Goal: Transaction & Acquisition: Subscribe to service/newsletter

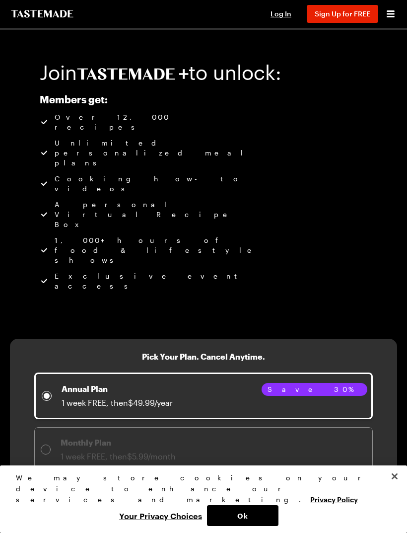
click at [290, 12] on span "Log In" at bounding box center [281, 13] width 21 height 8
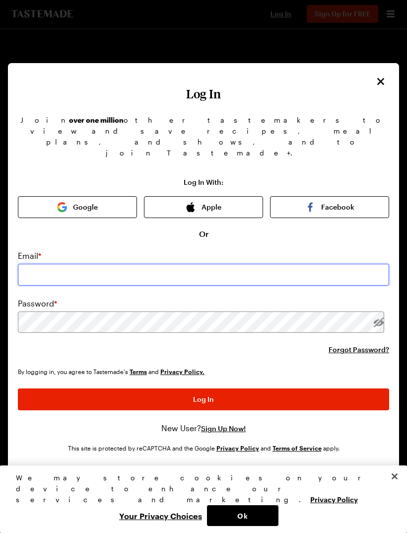
click at [261, 264] on input "email" at bounding box center [204, 275] width 372 height 22
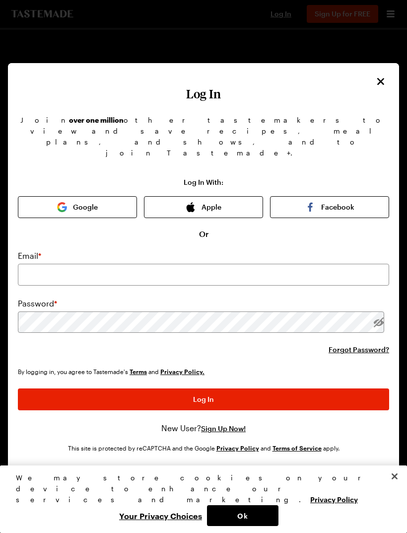
click at [380, 80] on icon "Close" at bounding box center [381, 81] width 7 height 7
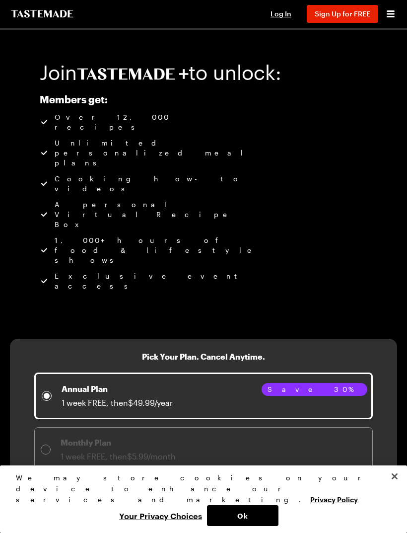
click at [47, 447] on div at bounding box center [46, 450] width 6 height 6
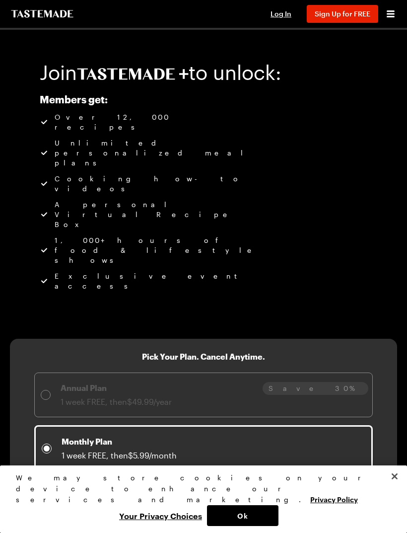
click at [205, 486] on link "Try 1 week FREE" at bounding box center [203, 499] width 339 height 26
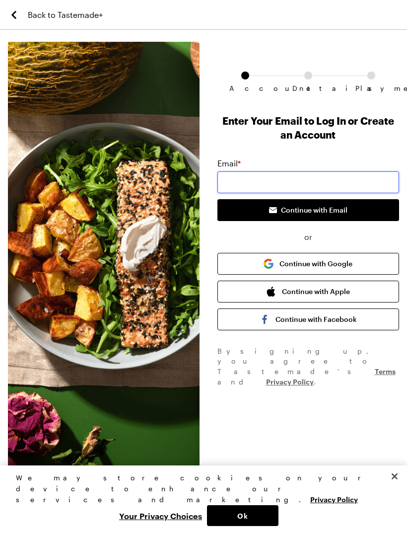
click at [370, 188] on input "email" at bounding box center [309, 182] width 182 height 22
type input "[EMAIL_ADDRESS][DOMAIN_NAME]"
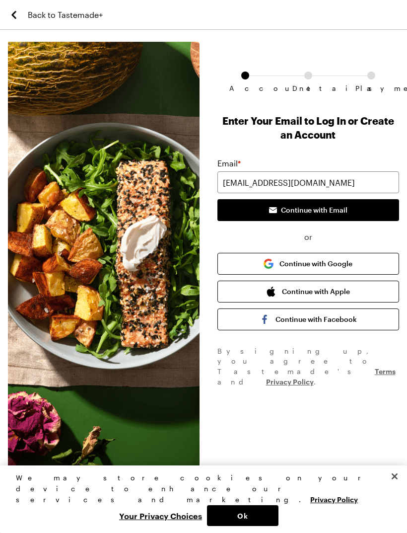
click at [324, 214] on span "Continue with Email" at bounding box center [314, 210] width 67 height 10
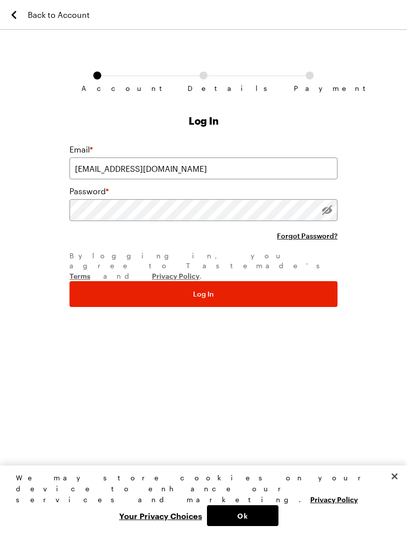
click at [304, 281] on button "Log In" at bounding box center [204, 294] width 268 height 26
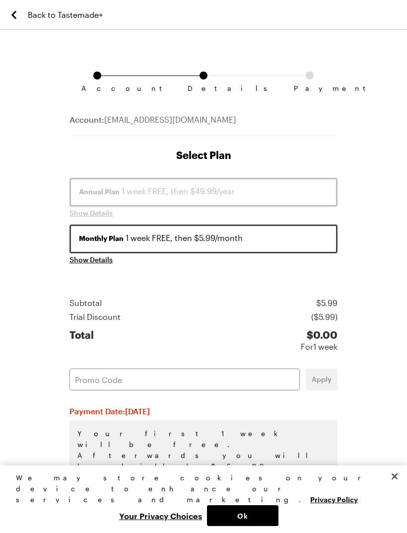
scroll to position [22, 0]
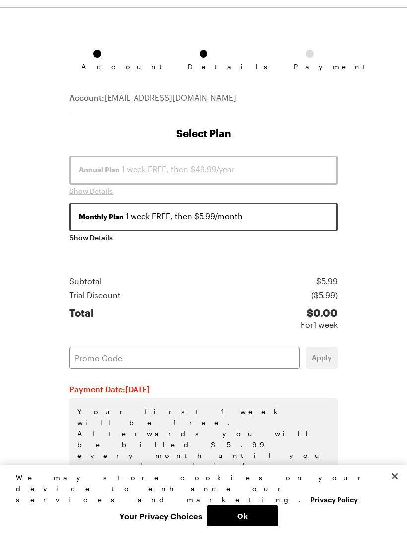
click at [253, 508] on button "Ok" at bounding box center [243, 515] width 72 height 21
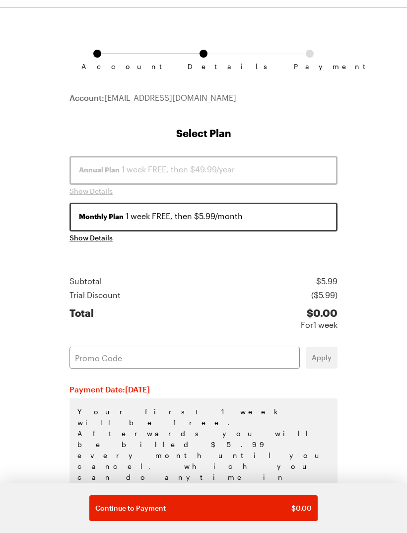
click at [232, 499] on button "Continue to Payment $ 0.00" at bounding box center [203, 508] width 229 height 26
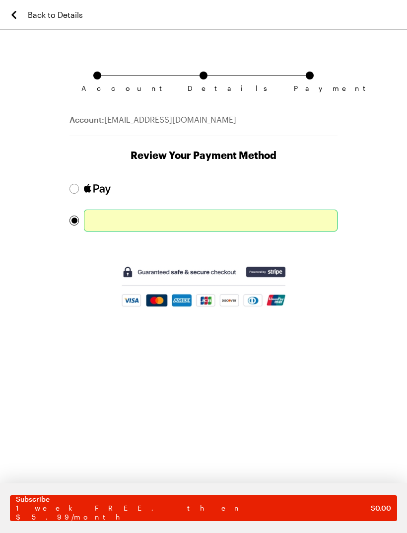
click at [327, 229] on div at bounding box center [211, 221] width 254 height 22
click at [256, 511] on span "1 week FREE, then $5.99/month" at bounding box center [193, 513] width 355 height 18
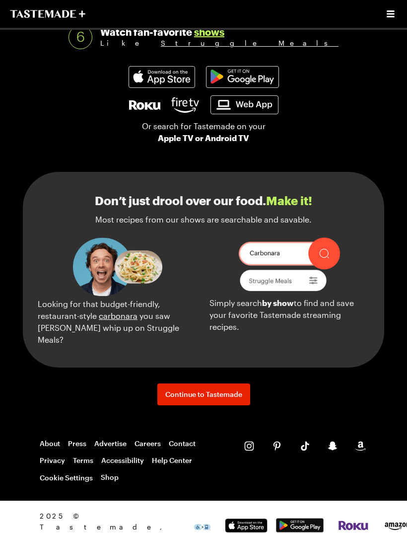
scroll to position [1001, 0]
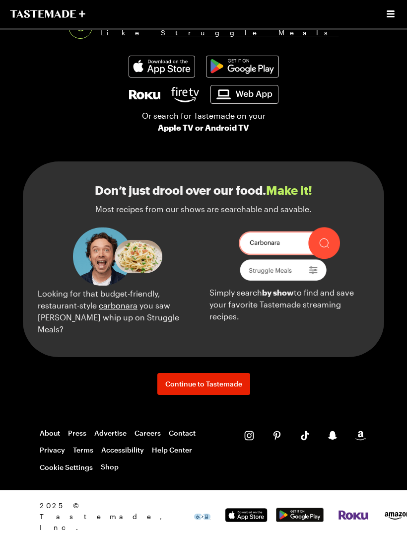
click at [216, 389] on span "Continue to Tastemade" at bounding box center [203, 384] width 77 height 10
